Goal: Navigation & Orientation: Find specific page/section

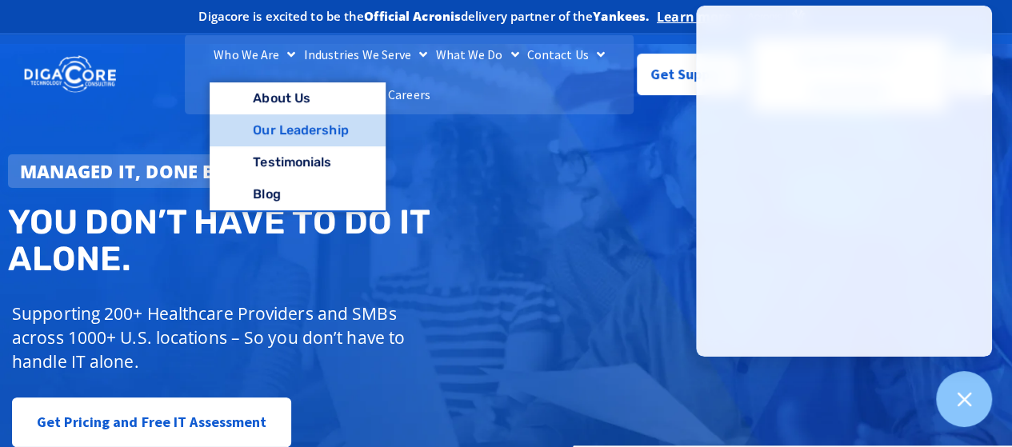
click at [270, 146] on link "Our Leadership" at bounding box center [297, 130] width 175 height 32
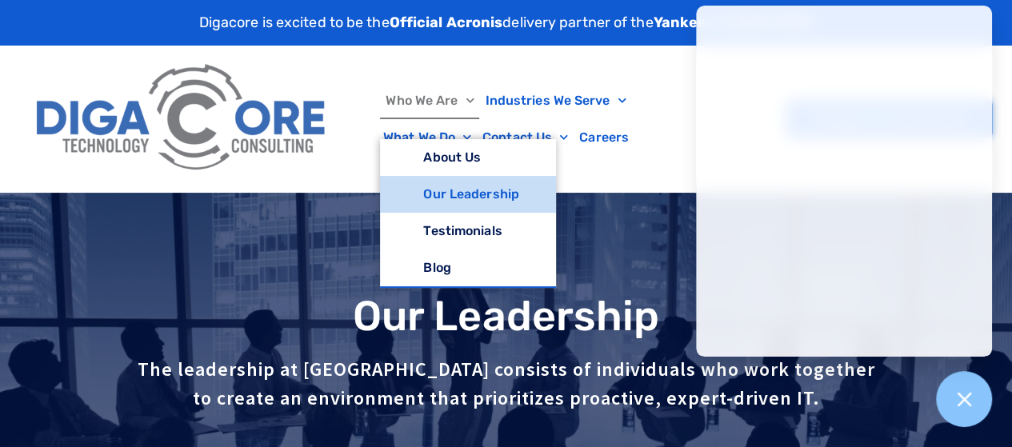
click at [453, 193] on link "Our Leadership" at bounding box center [467, 194] width 175 height 37
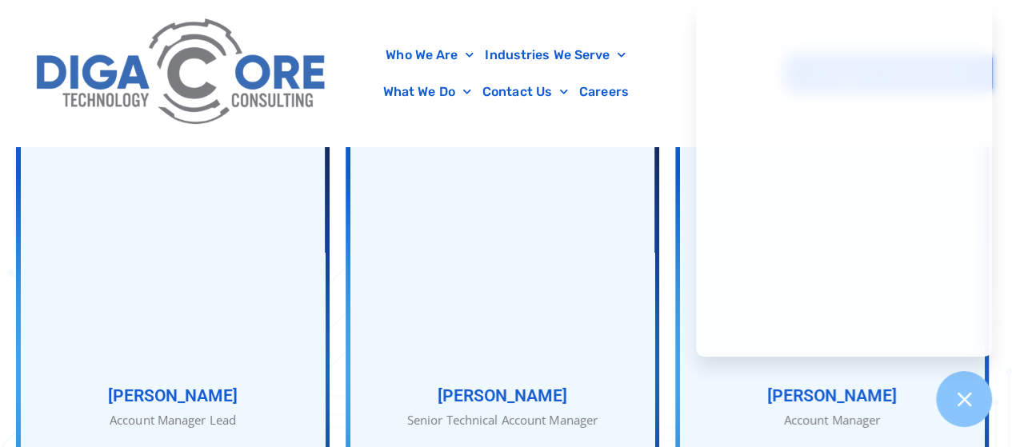
scroll to position [2720, 0]
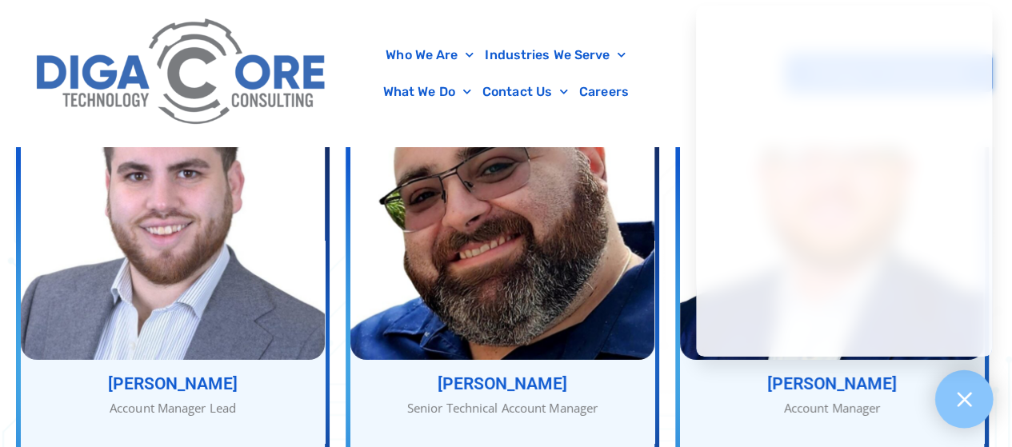
click at [974, 398] on div at bounding box center [964, 399] width 58 height 58
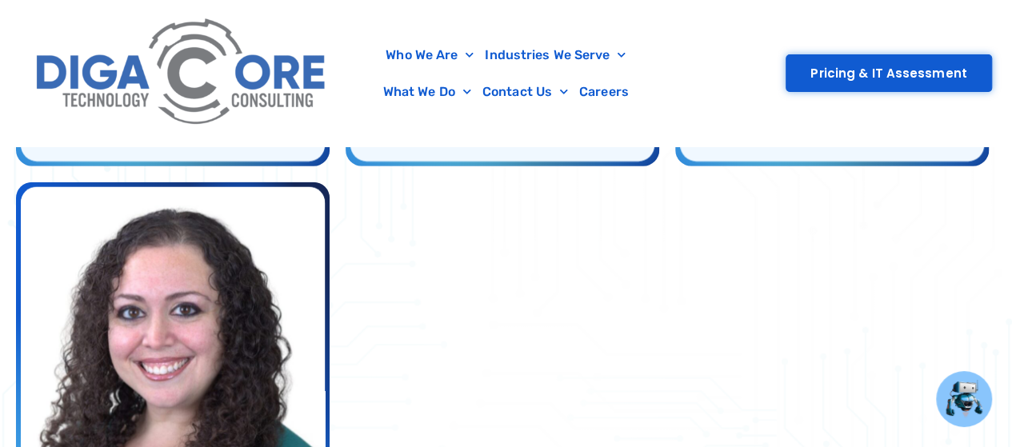
scroll to position [2080, 0]
